Goal: Task Accomplishment & Management: Use online tool/utility

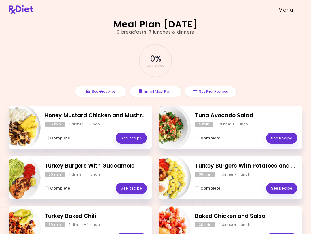
click at [138, 142] on link "See Recipe" at bounding box center [131, 137] width 31 height 11
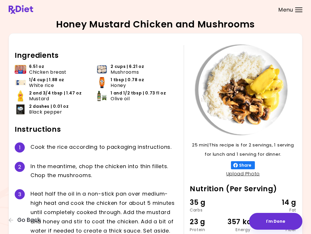
click at [279, 227] on button "I'm Done" at bounding box center [275, 220] width 53 height 17
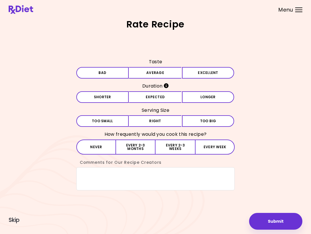
click at [310, 206] on div "Rate Recipe Taste Bad Average Excellent Duration Shorter Expected Longer Servin…" at bounding box center [155, 117] width 311 height 234
click at [287, 228] on button "Submit" at bounding box center [275, 220] width 53 height 17
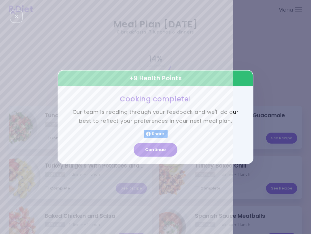
click at [170, 152] on button "Continue" at bounding box center [156, 150] width 44 height 14
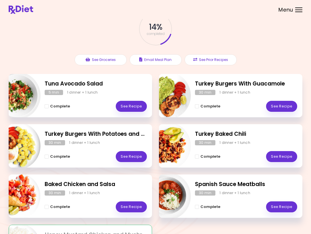
scroll to position [31, 0]
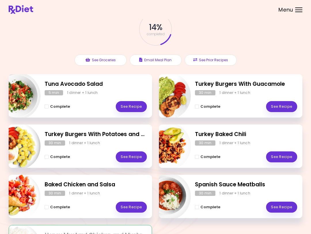
click at [283, 194] on div "30 min 1 dinner + 1 lunch" at bounding box center [246, 192] width 102 height 5
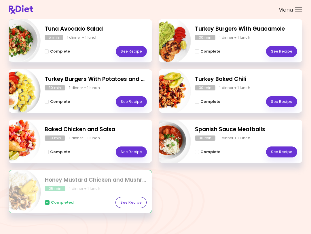
scroll to position [92, 0]
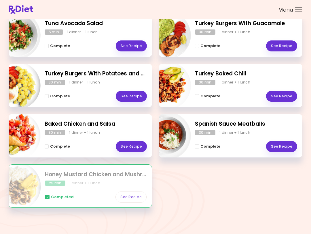
click at [136, 187] on div "Completed See Recipe" at bounding box center [96, 193] width 102 height 17
click at [130, 193] on link "See Recipe" at bounding box center [131, 196] width 31 height 11
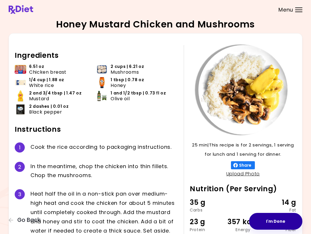
click at [275, 222] on button "I'm Done" at bounding box center [275, 220] width 53 height 17
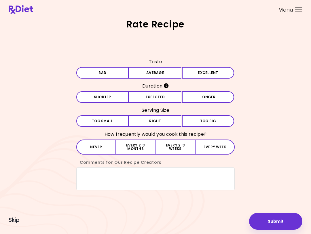
click at [298, 193] on div "Rate Recipe Taste Bad Average Excellent Duration Shorter Expected Longer Servin…" at bounding box center [156, 117] width 294 height 194
click at [299, 210] on div "Rate Recipe Taste Bad Average Excellent Duration Shorter Expected Longer Servin…" at bounding box center [156, 117] width 294 height 194
click at [272, 218] on button "Submit" at bounding box center [275, 220] width 53 height 17
click at [311, 196] on div "Rate Recipe Taste Bad Average Excellent Duration Shorter Expected Longer Servin…" at bounding box center [155, 117] width 311 height 234
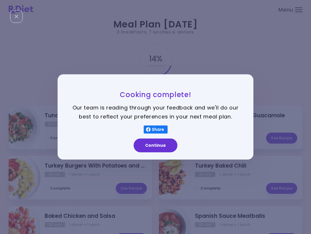
click at [163, 146] on button "Continue" at bounding box center [156, 145] width 44 height 14
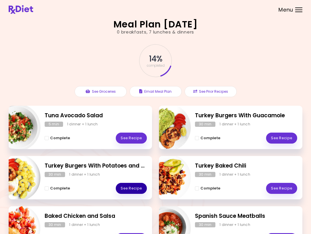
click at [135, 188] on link "See Recipe" at bounding box center [131, 188] width 31 height 11
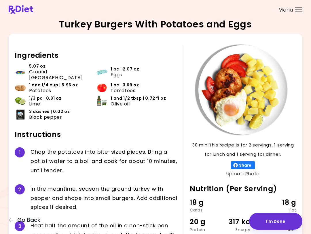
scroll to position [3, 0]
